Goal: Information Seeking & Learning: Learn about a topic

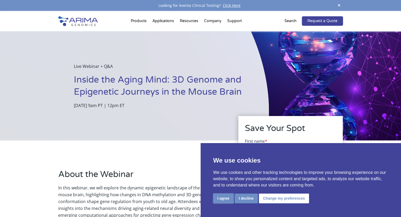
click at [224, 199] on button "I agree" at bounding box center [223, 199] width 20 height 10
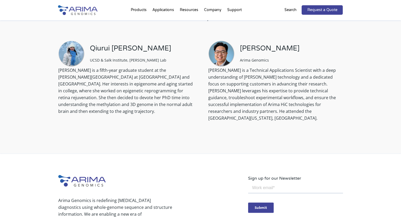
scroll to position [365, 0]
drag, startPoint x: 90, startPoint y: 49, endPoint x: 151, endPoint y: 48, distance: 60.9
click at [151, 48] on h3 "Qiurui [PERSON_NAME]" at bounding box center [130, 51] width 81 height 12
copy h3 "Qiurui [PERSON_NAME]"
click at [104, 89] on p "[PERSON_NAME] is a fifth-year graduate student at the [PERSON_NAME][GEOGRAPHIC_…" at bounding box center [125, 93] width 134 height 52
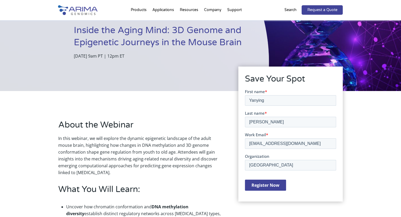
scroll to position [0, 0]
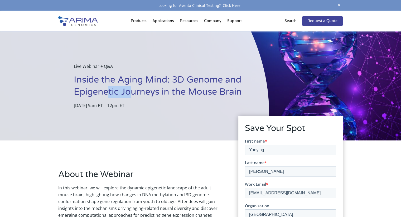
drag, startPoint x: 110, startPoint y: 90, endPoint x: 133, endPoint y: 89, distance: 22.7
click at [134, 89] on h1 "Inside the Aging Mind: 3D Genome and Epigenetic Journeys in the Mouse Brain" at bounding box center [158, 88] width 169 height 28
click at [155, 88] on h1 "Inside the Aging Mind: 3D Genome and Epigenetic Journeys in the Mouse Brain" at bounding box center [158, 88] width 169 height 28
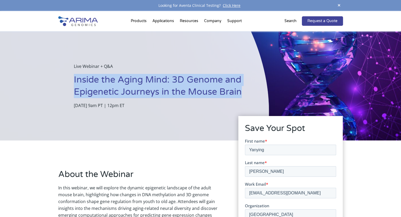
drag, startPoint x: 72, startPoint y: 80, endPoint x: 244, endPoint y: 97, distance: 173.4
click at [244, 97] on div "Live Webinar + Q&A Inside the Aging Mind: 3D Genome and Epigenetic Journeys in …" at bounding box center [134, 85] width 269 height 109
copy h1 "Inside the Aging Mind: 3D Genome and Epigenetic Journeys in the Mouse Brain"
